Goal: Navigation & Orientation: Understand site structure

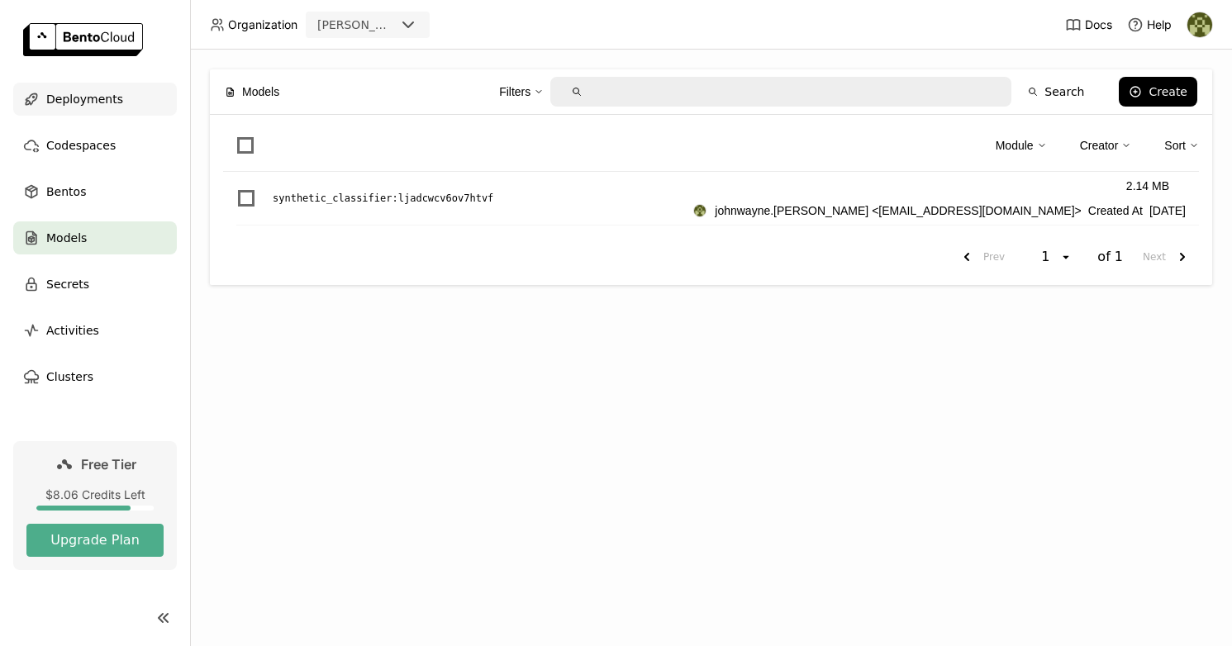
click at [91, 105] on span "Deployments" at bounding box center [84, 99] width 77 height 20
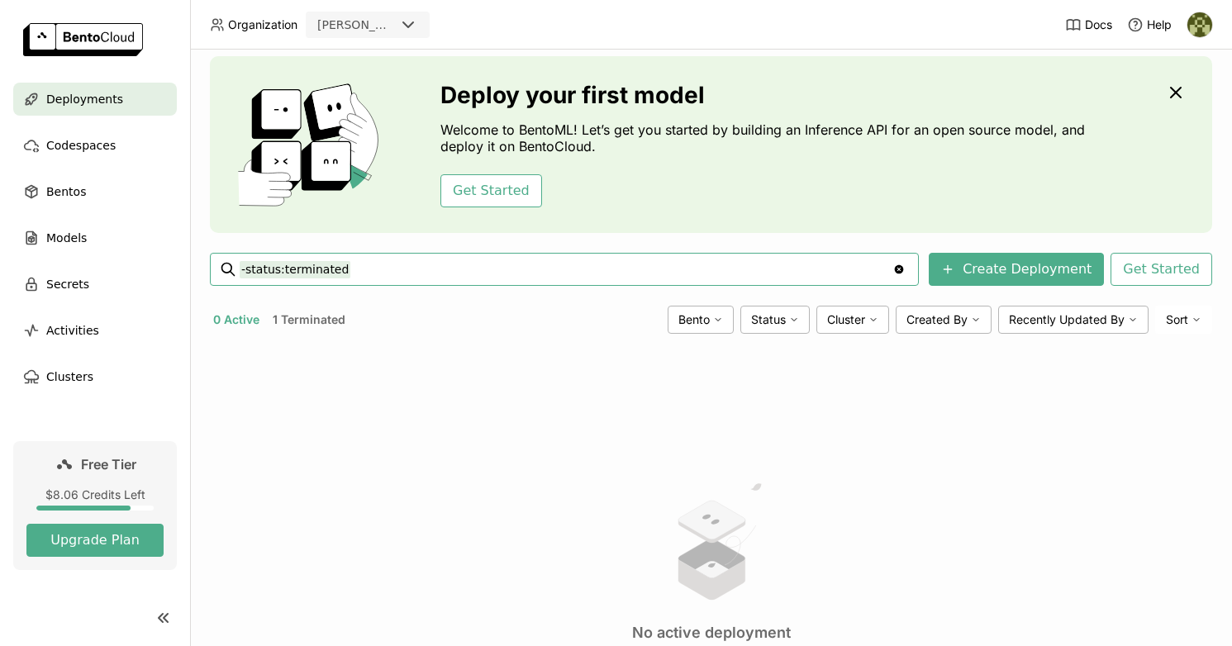
scroll to position [48, 0]
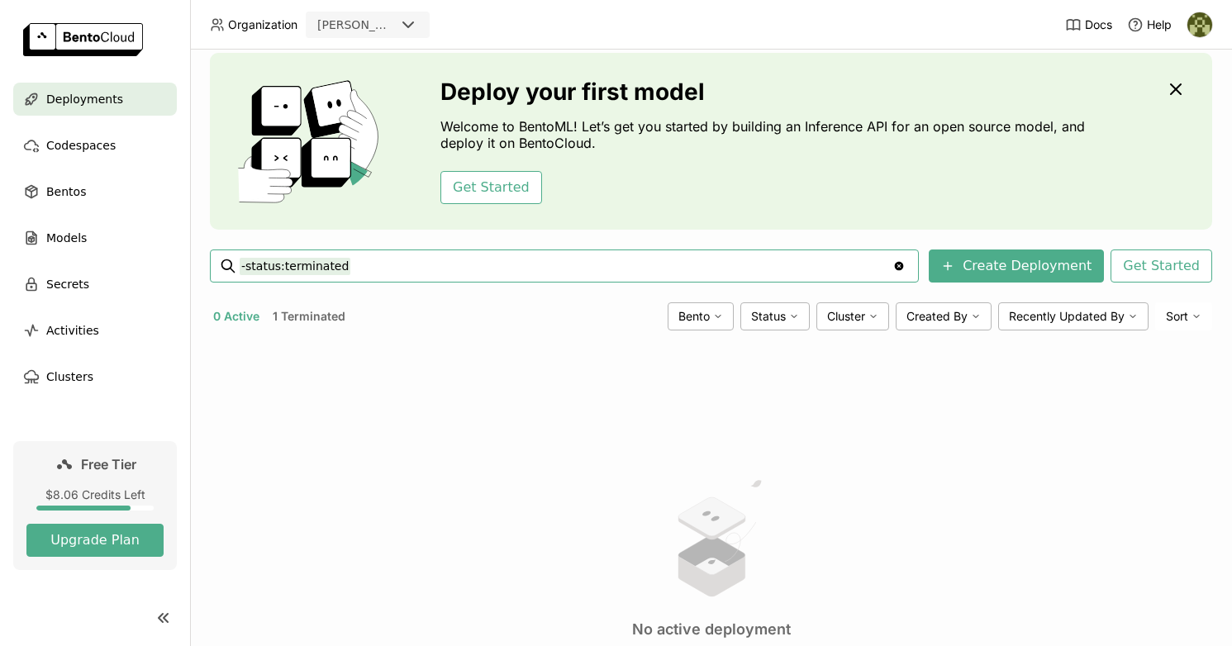
click at [306, 317] on button "1 Terminated" at bounding box center [308, 316] width 79 height 21
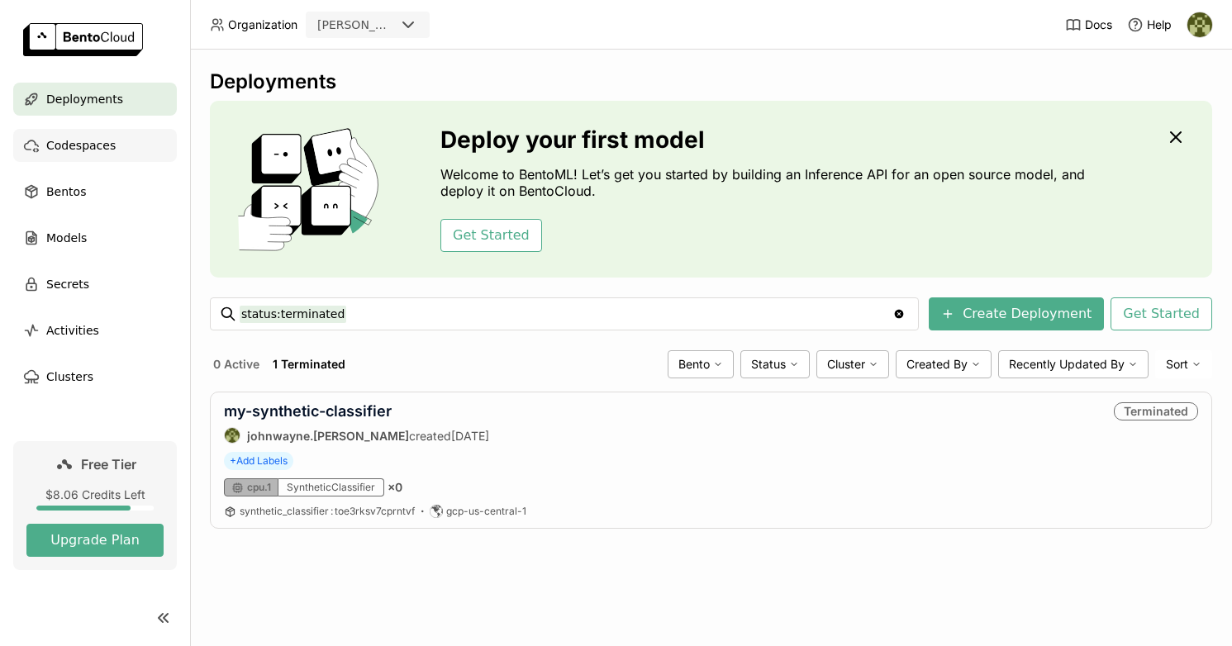
click at [92, 150] on span "Codespaces" at bounding box center [80, 145] width 69 height 20
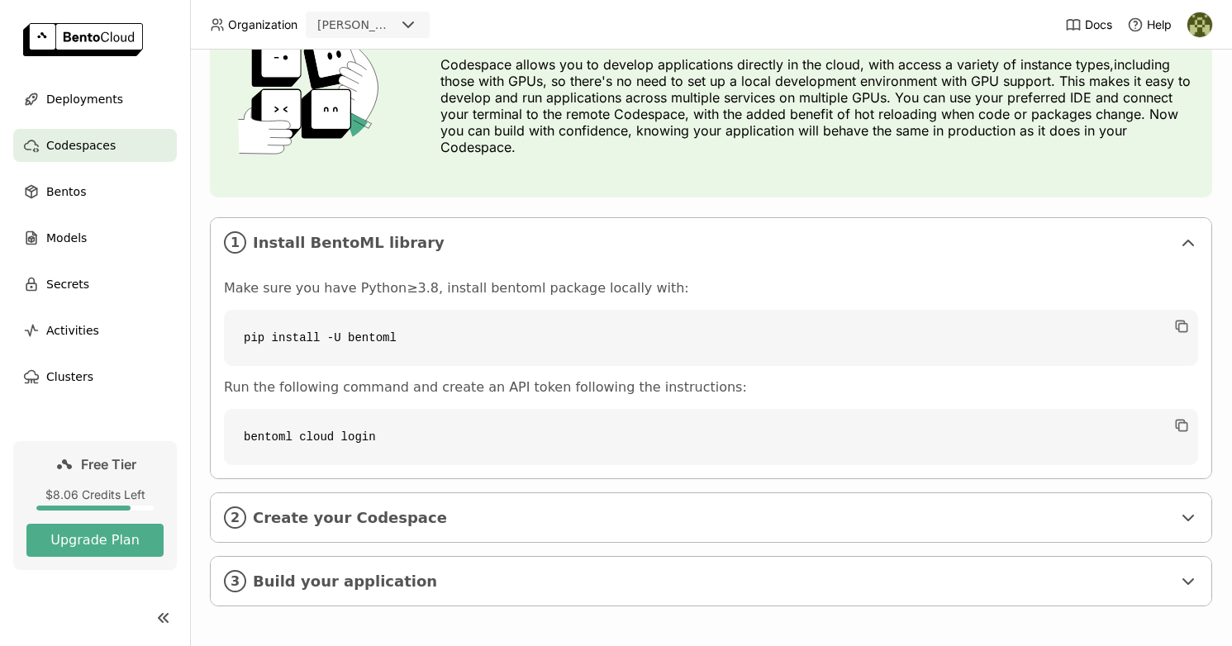
scroll to position [118, 0]
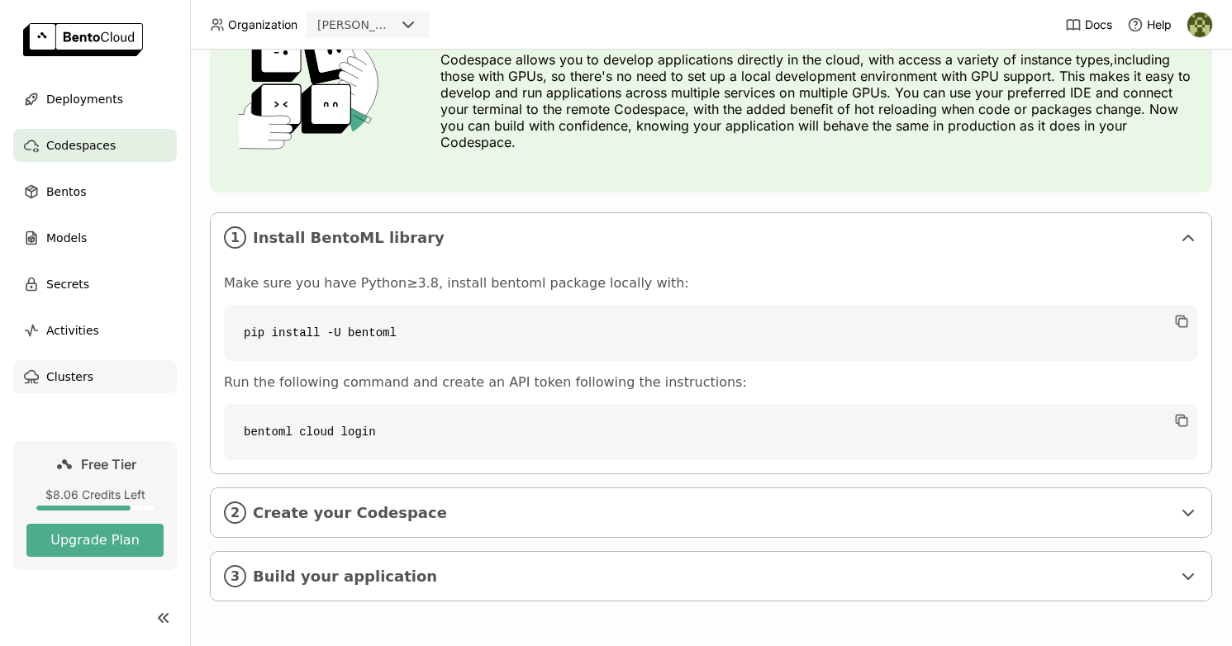
click at [80, 374] on span "Clusters" at bounding box center [69, 377] width 47 height 20
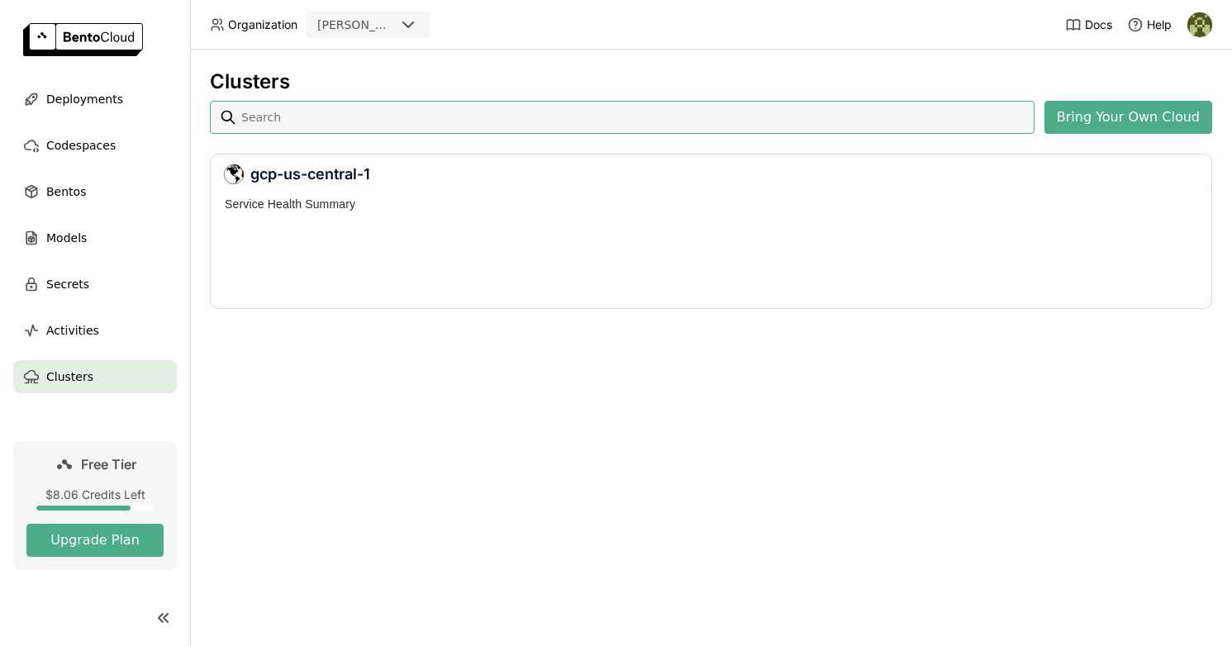
scroll to position [107, 986]
click at [74, 194] on span "Bentos" at bounding box center [66, 192] width 40 height 20
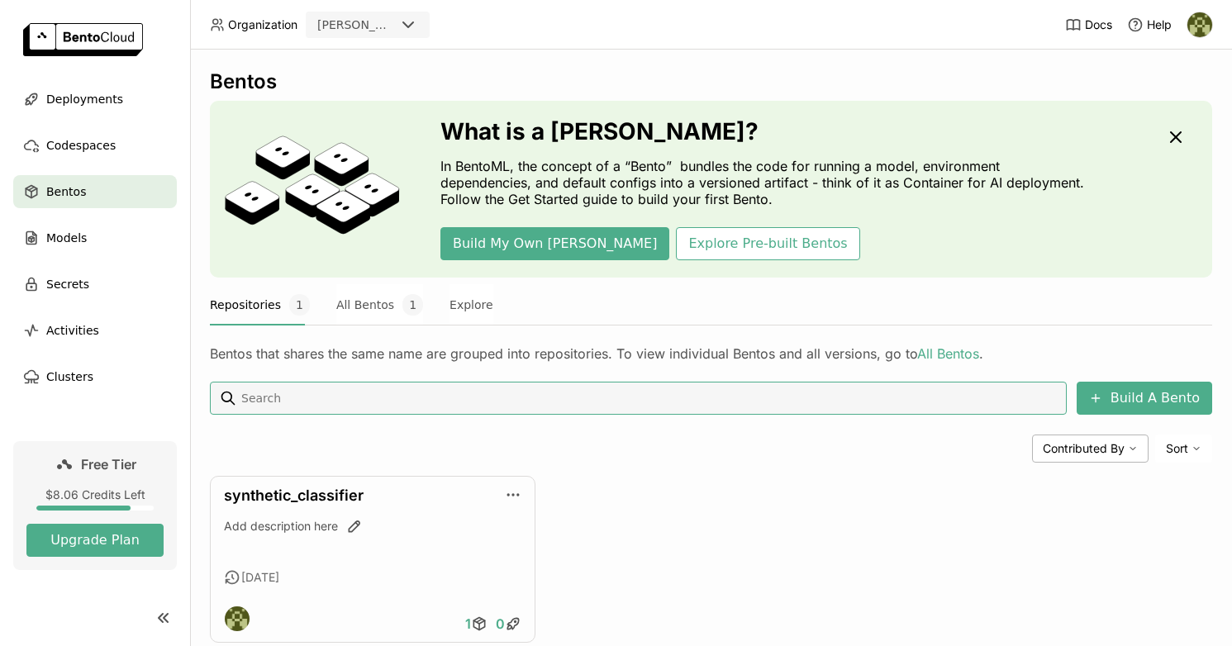
scroll to position [41, 0]
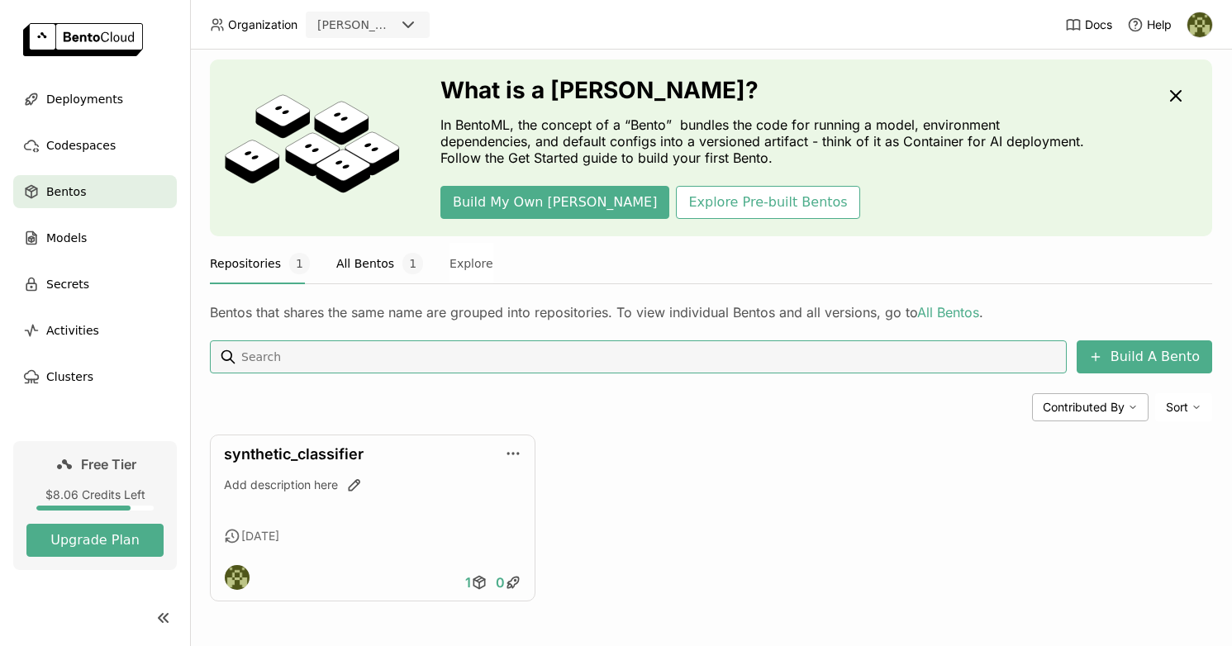
click at [359, 262] on button "All Bentos 1" at bounding box center [379, 263] width 87 height 41
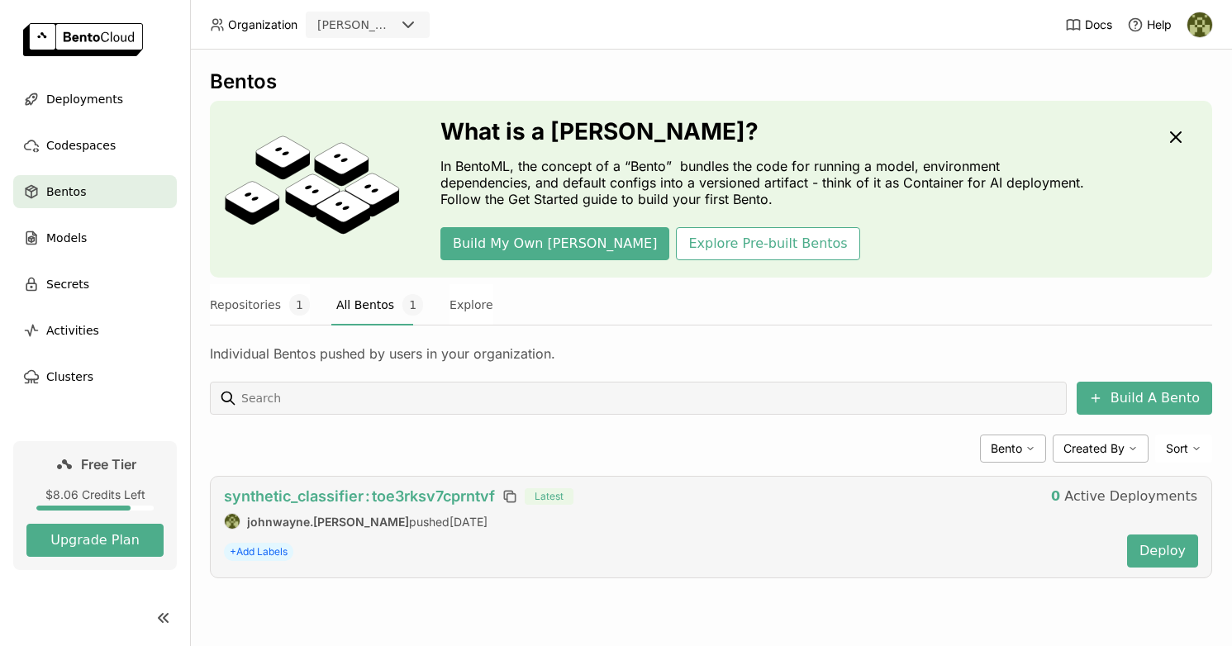
click at [380, 504] on span "synthetic_classifier : toe3rksv7cprntvf" at bounding box center [359, 495] width 271 height 17
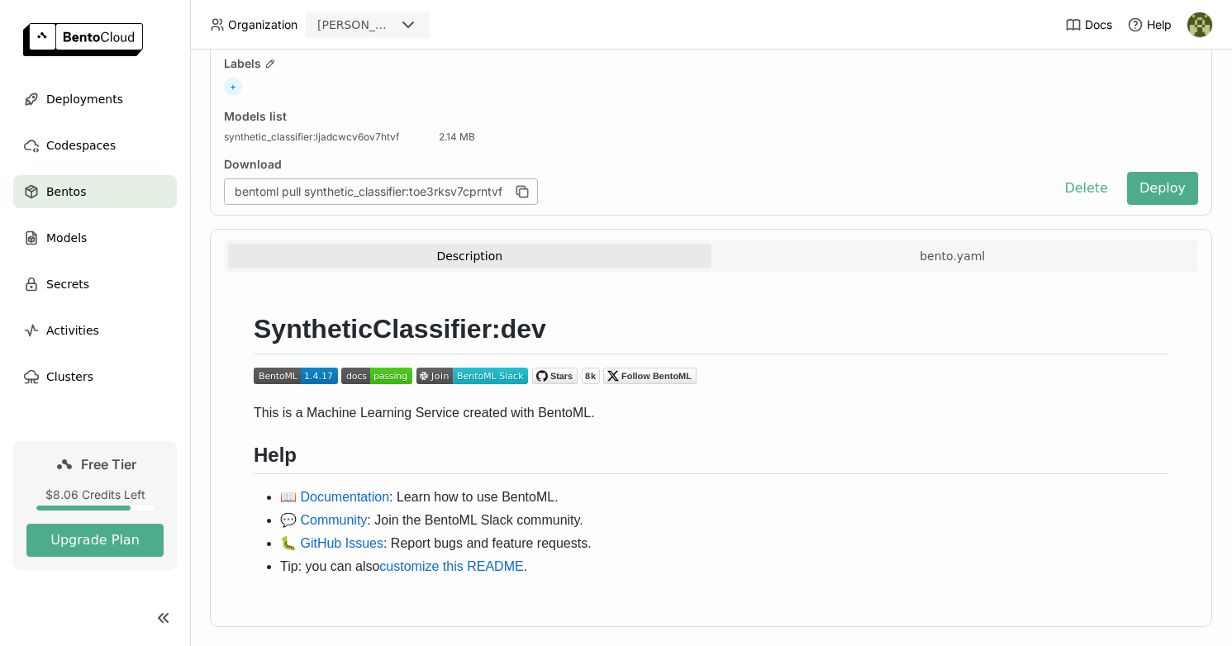
scroll to position [197, 0]
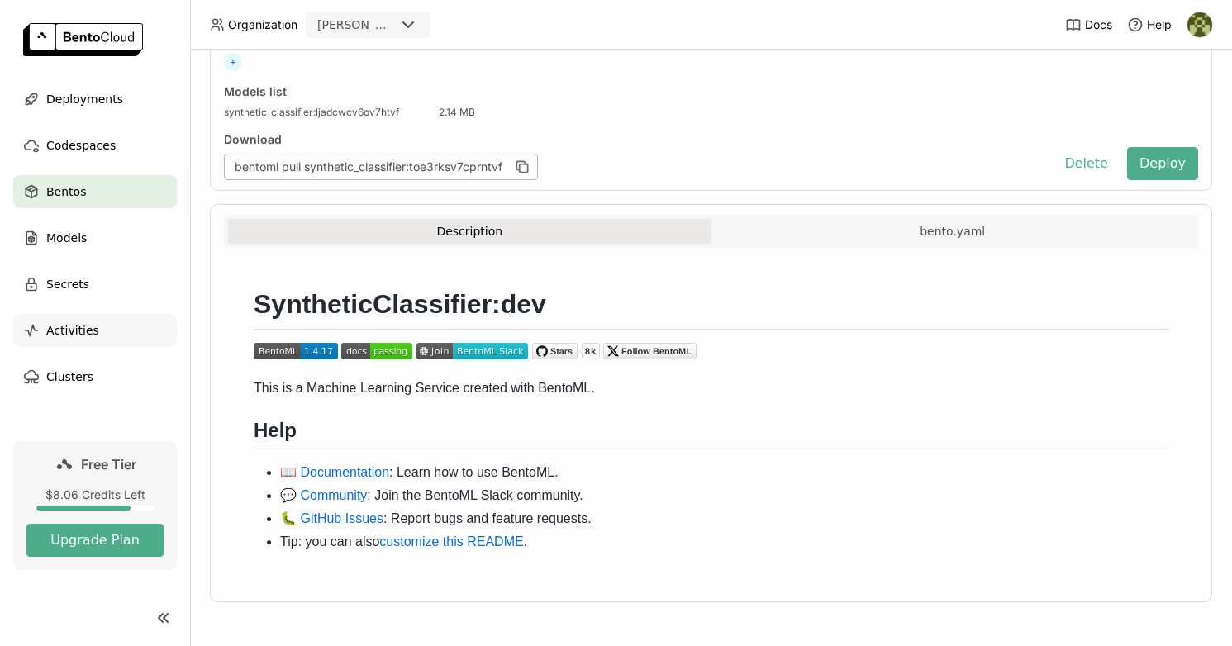
click at [72, 336] on span "Activities" at bounding box center [72, 331] width 53 height 20
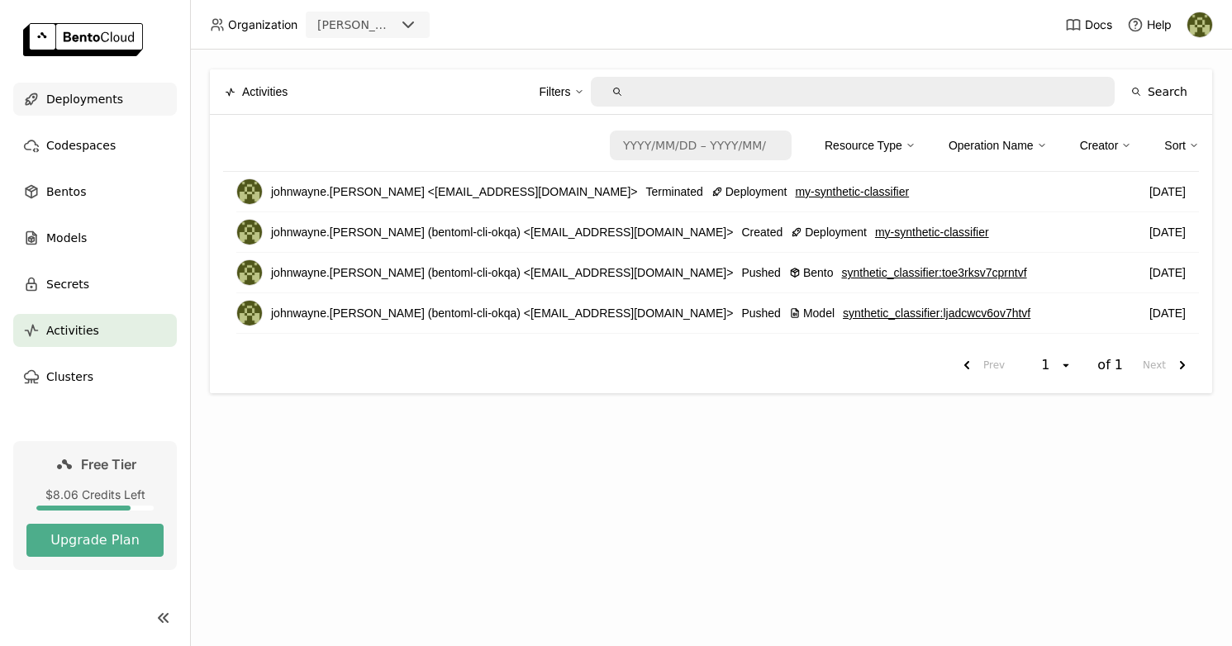
click at [77, 111] on div "Deployments" at bounding box center [95, 99] width 164 height 33
